Goal: Find specific page/section: Find specific page/section

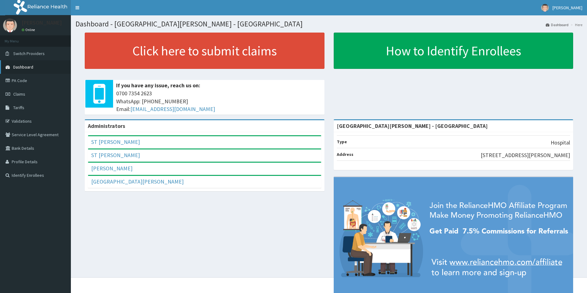
click at [16, 68] on span "Dashboard" at bounding box center [23, 67] width 20 height 6
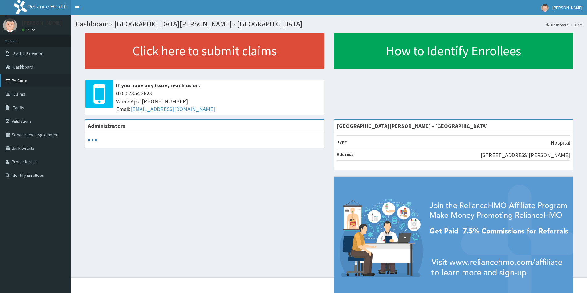
click at [18, 78] on link "PA Code" at bounding box center [35, 81] width 71 height 14
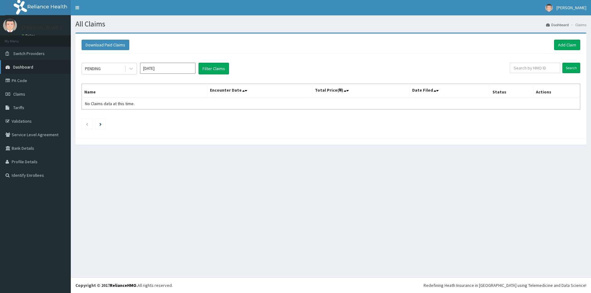
click at [19, 72] on link "Dashboard" at bounding box center [35, 67] width 71 height 14
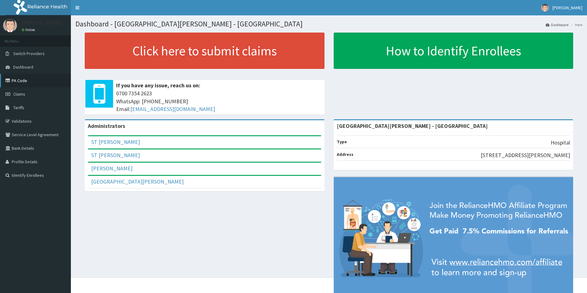
click at [6, 81] on icon at bounding box center [9, 81] width 6 height 4
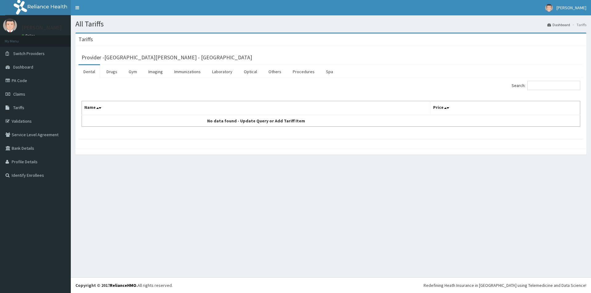
click at [110, 76] on link "Drugs" at bounding box center [112, 71] width 21 height 13
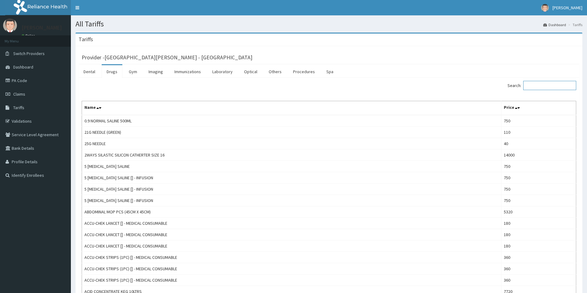
click at [540, 86] on input "Search:" at bounding box center [549, 85] width 53 height 9
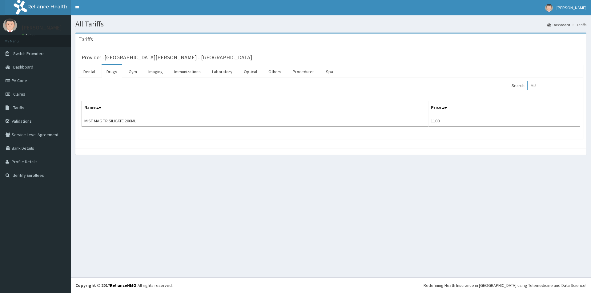
type input "MIS"
